Goal: Task Accomplishment & Management: Manage account settings

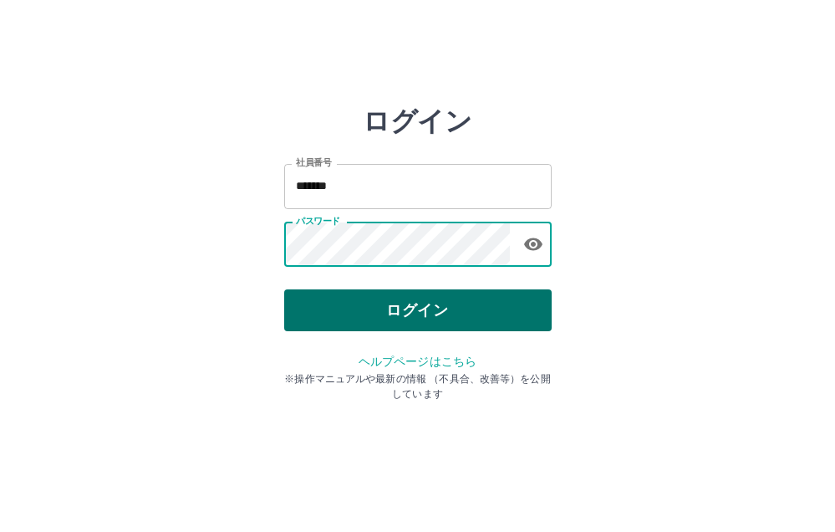
click at [430, 303] on button "ログイン" at bounding box center [417, 310] width 267 height 42
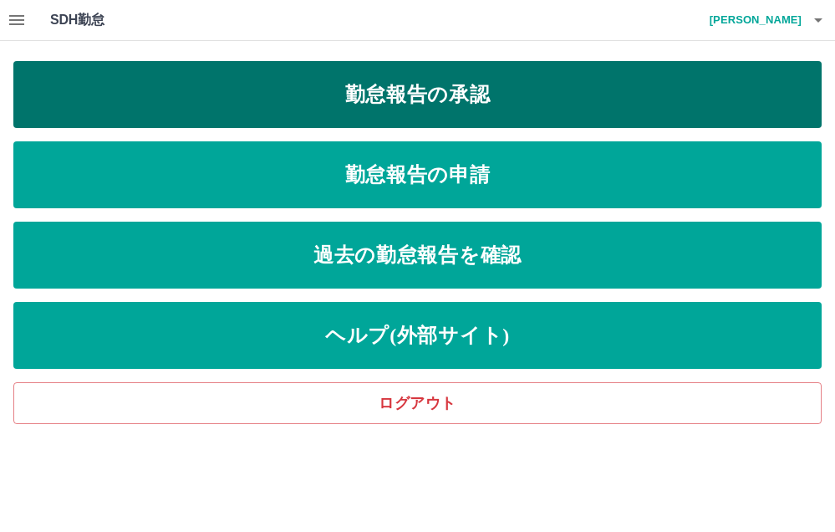
click at [407, 95] on link "勤怠報告の承認" at bounding box center [417, 94] width 808 height 67
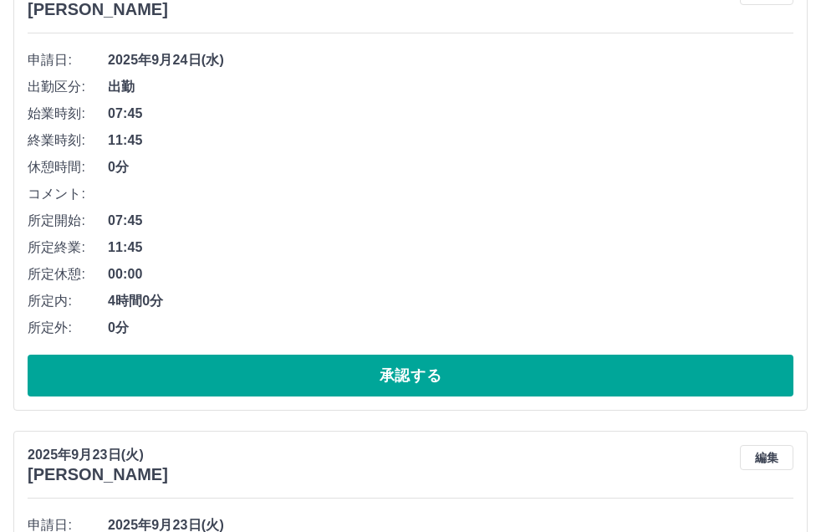
scroll to position [251, 0]
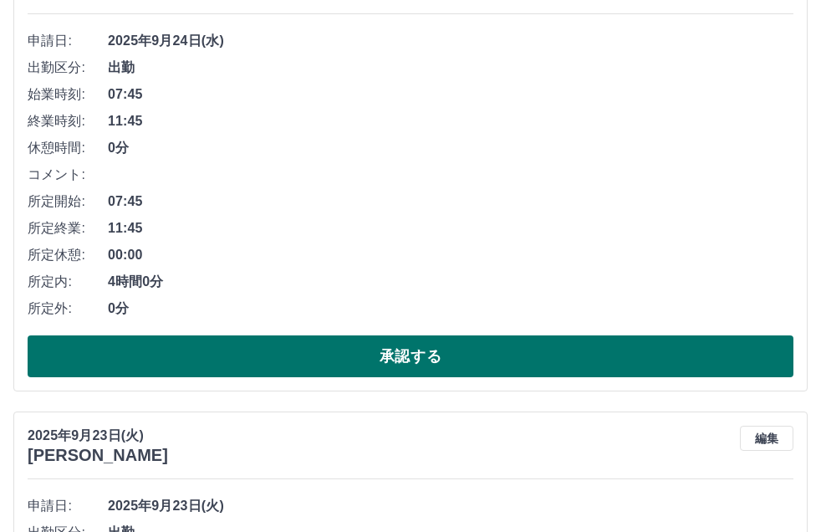
click at [382, 361] on button "承認する" at bounding box center [411, 356] width 766 height 42
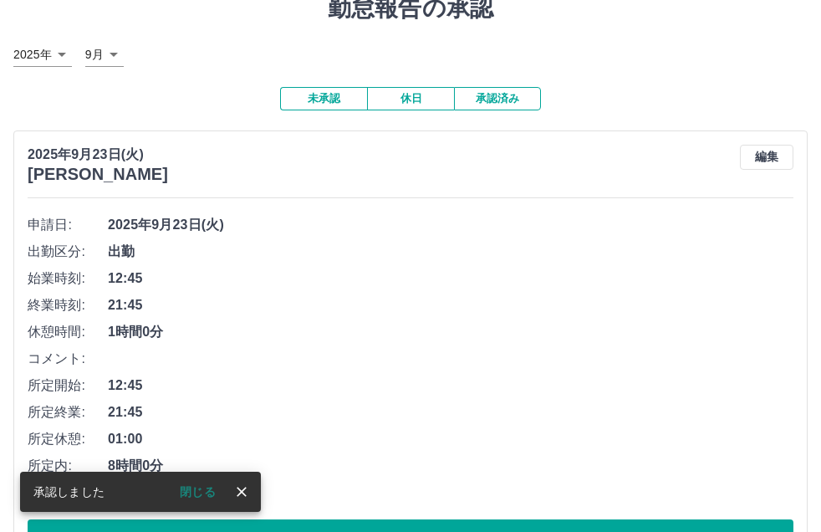
scroll to position [167, 0]
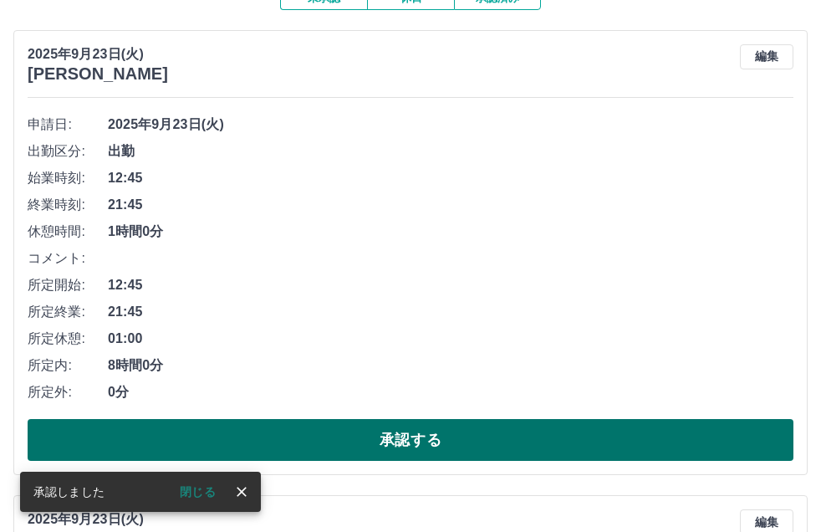
click at [393, 429] on button "承認する" at bounding box center [411, 440] width 766 height 42
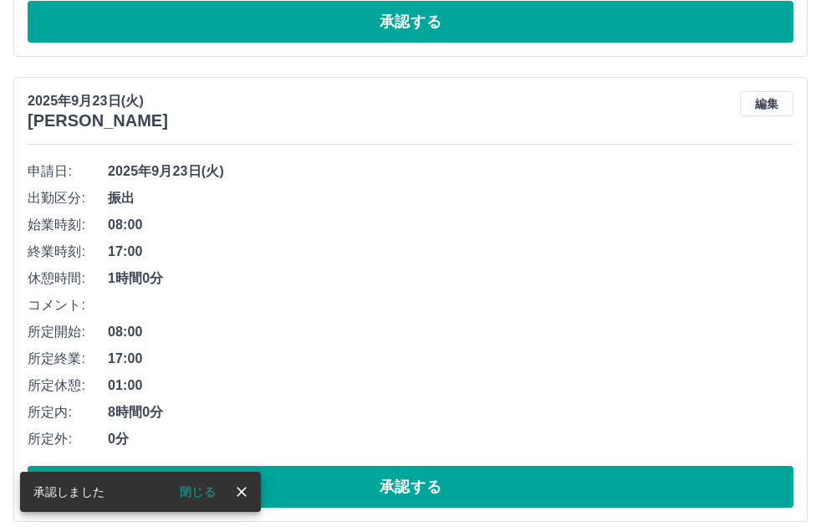
scroll to position [120, 0]
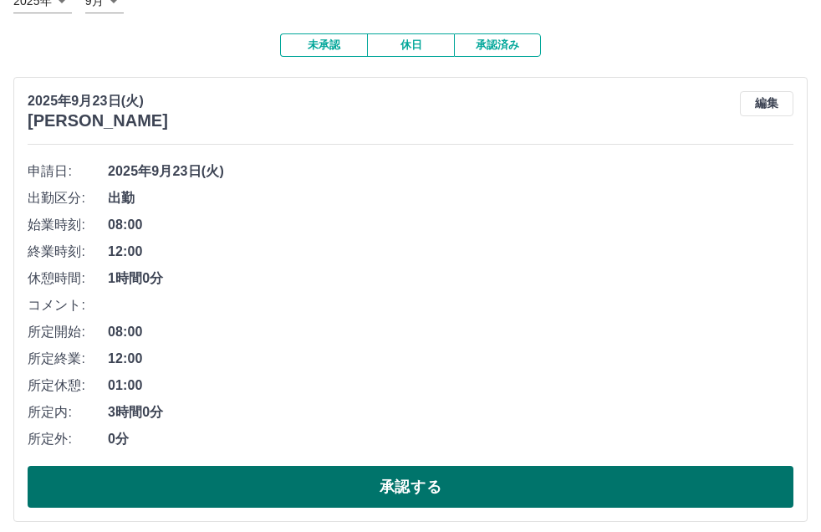
click at [409, 488] on button "承認する" at bounding box center [411, 487] width 766 height 42
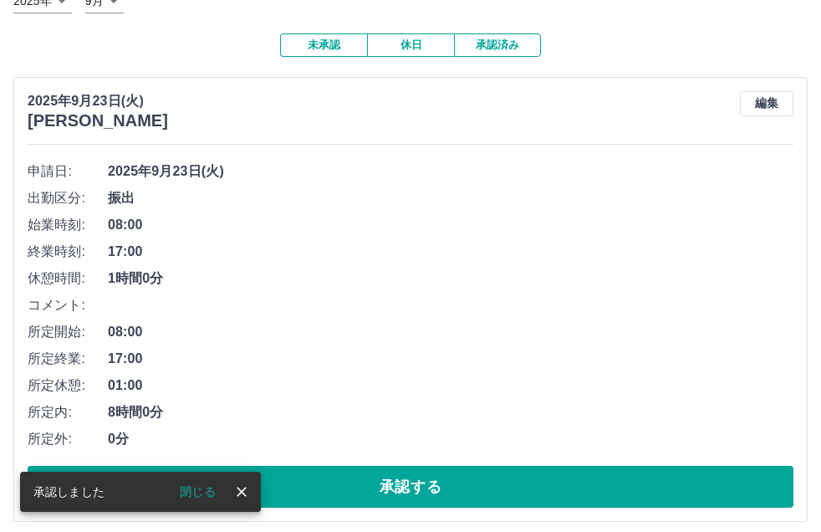
click at [409, 488] on button "承認する" at bounding box center [411, 487] width 766 height 42
click at [408, 487] on button "承認する" at bounding box center [411, 487] width 766 height 42
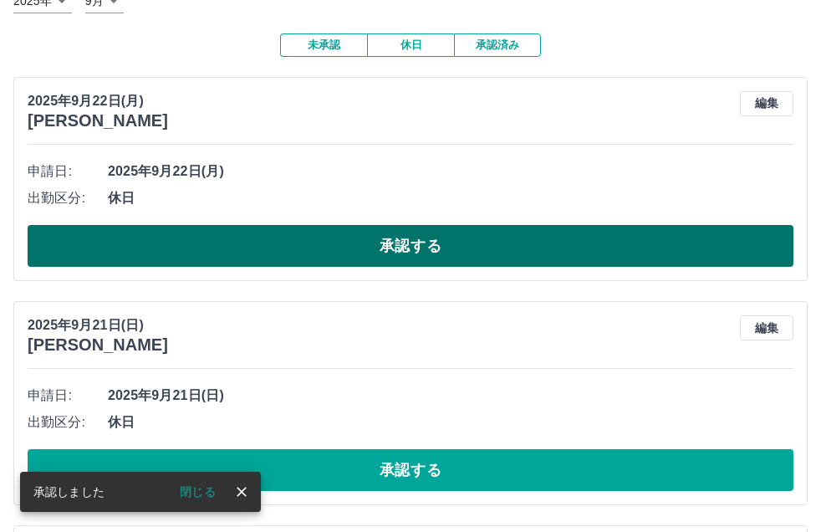
click at [349, 254] on button "承認する" at bounding box center [411, 246] width 766 height 42
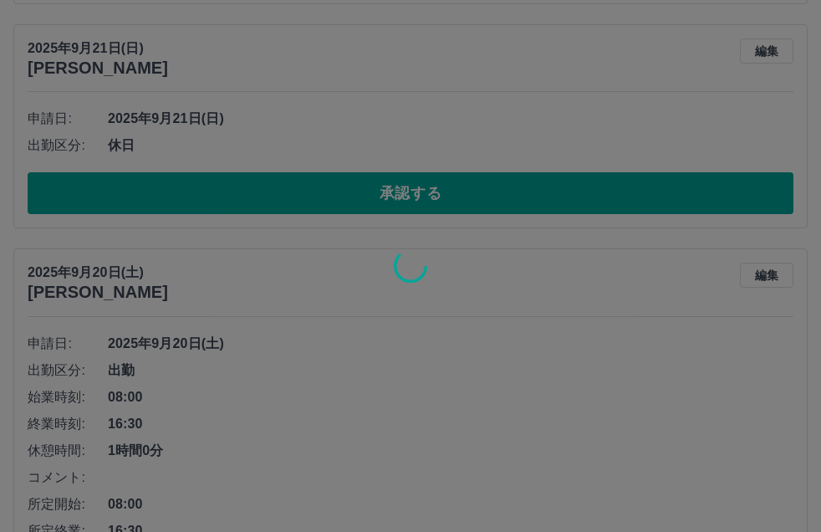
scroll to position [79, 0]
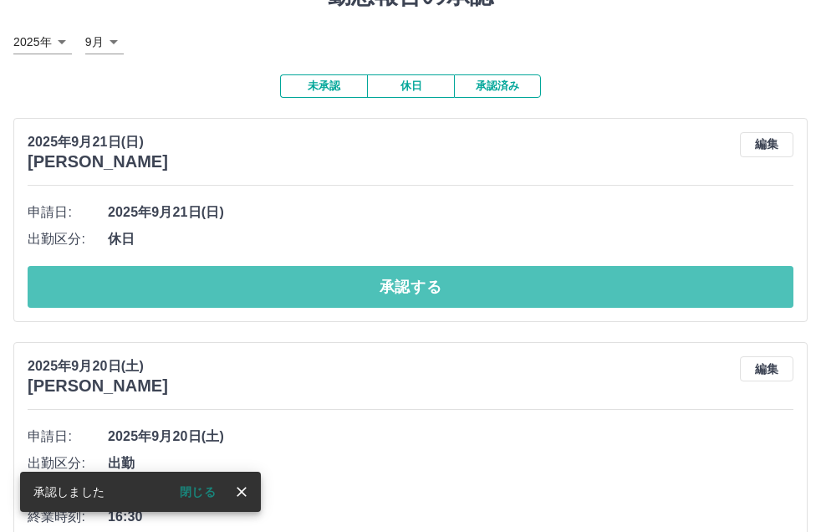
click at [369, 295] on button "承認する" at bounding box center [411, 287] width 766 height 42
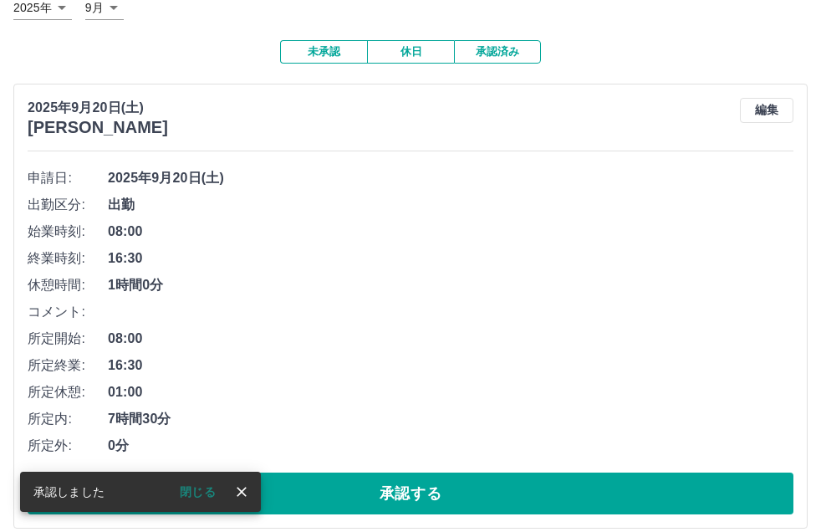
scroll to position [132, 0]
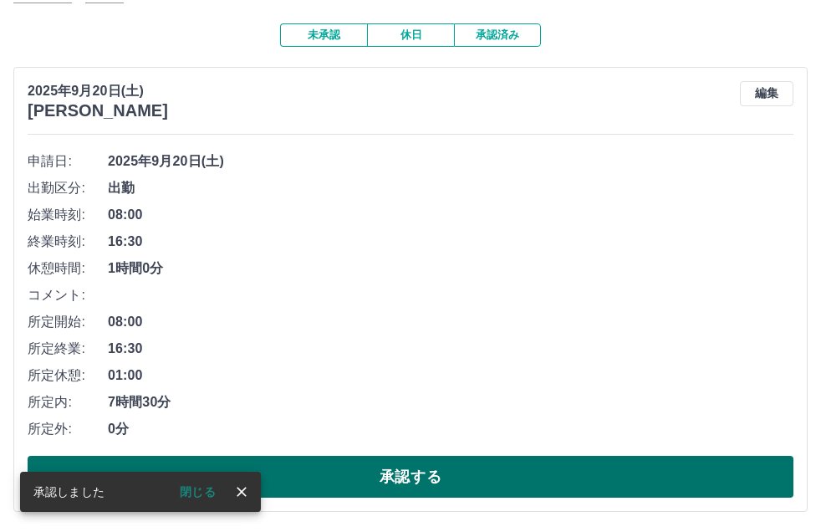
click at [459, 460] on button "承認する" at bounding box center [411, 477] width 766 height 42
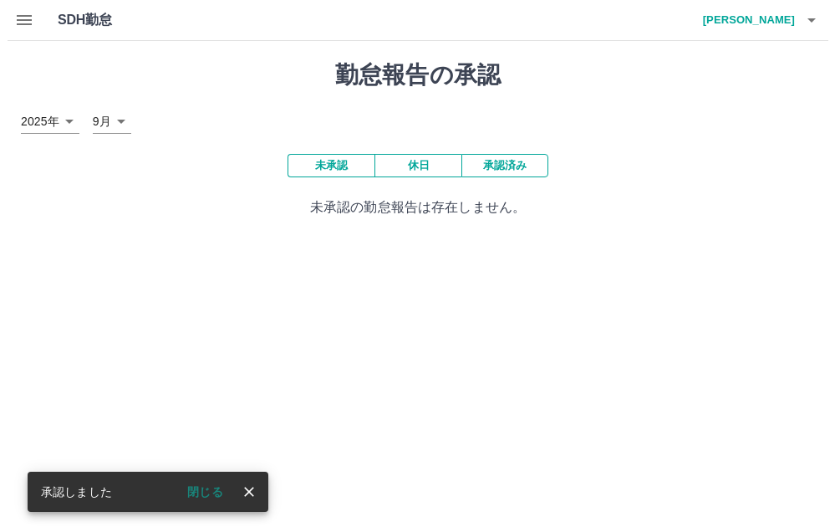
scroll to position [0, 0]
